Goal: Navigation & Orientation: Find specific page/section

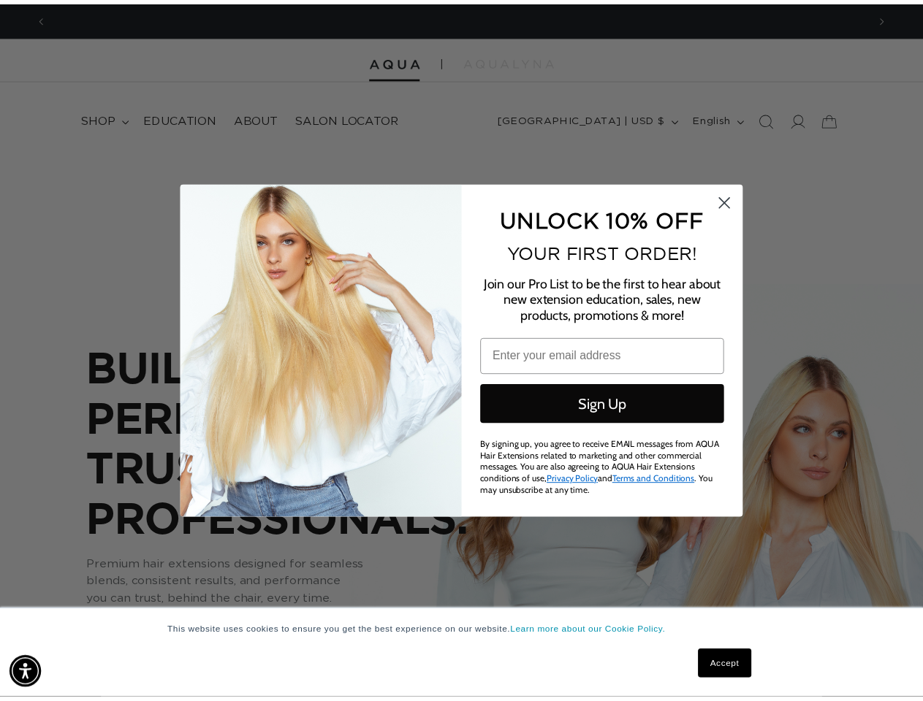
scroll to position [0, 831]
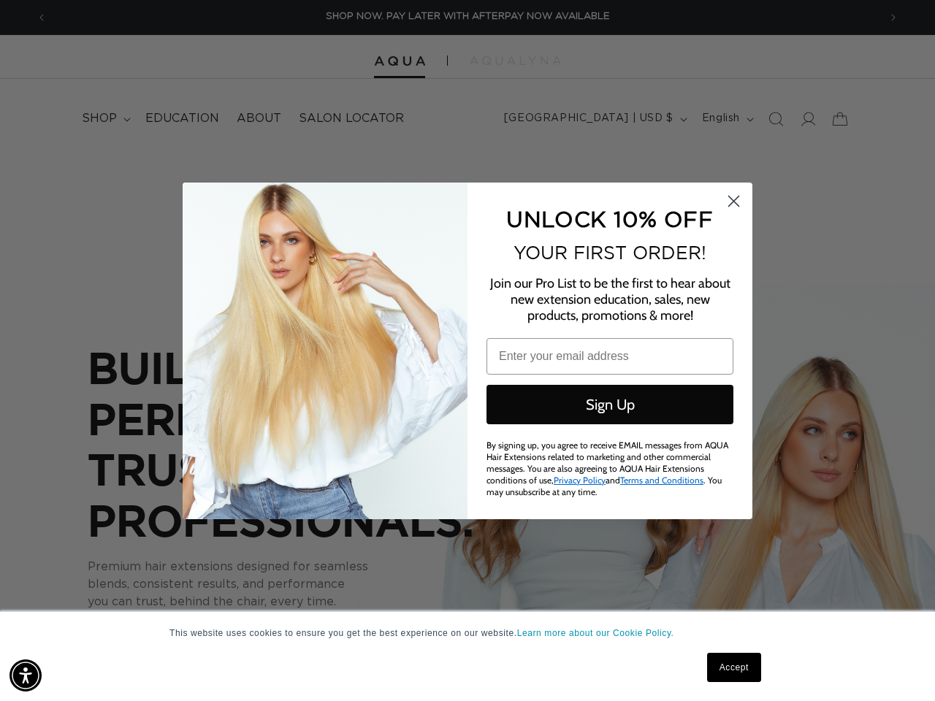
click at [467, 351] on div "UNLOCK 10% OFF YOUR FIRST ORDER! Join our Pro List to be the first to hear abou…" at bounding box center [602, 351] width 270 height 308
click at [26, 676] on img "Accessibility Menu" at bounding box center [25, 676] width 32 height 32
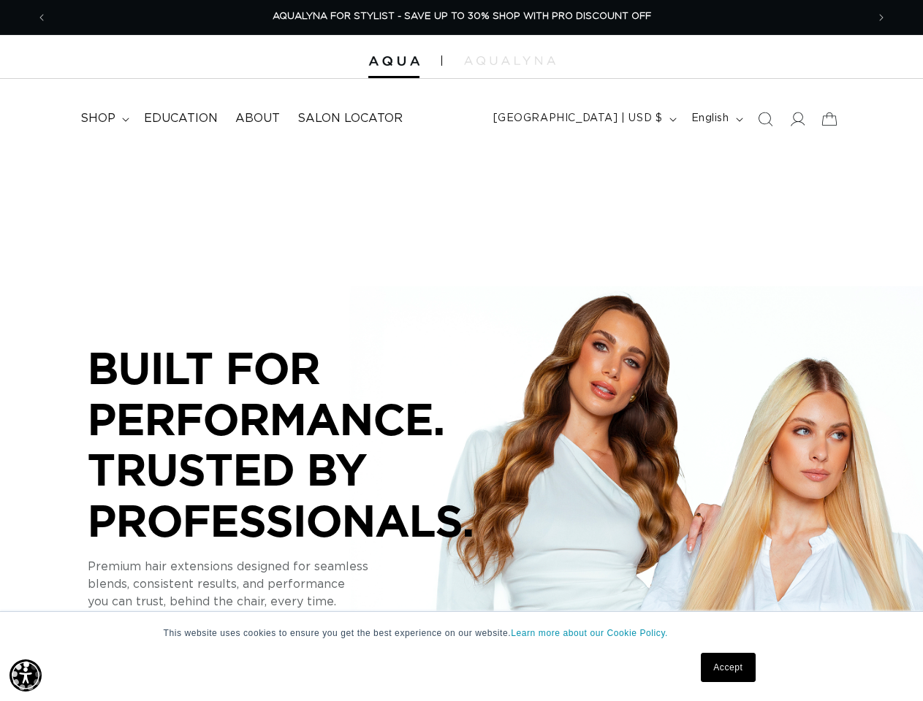
scroll to position [0, 0]
